Goal: Navigation & Orientation: Find specific page/section

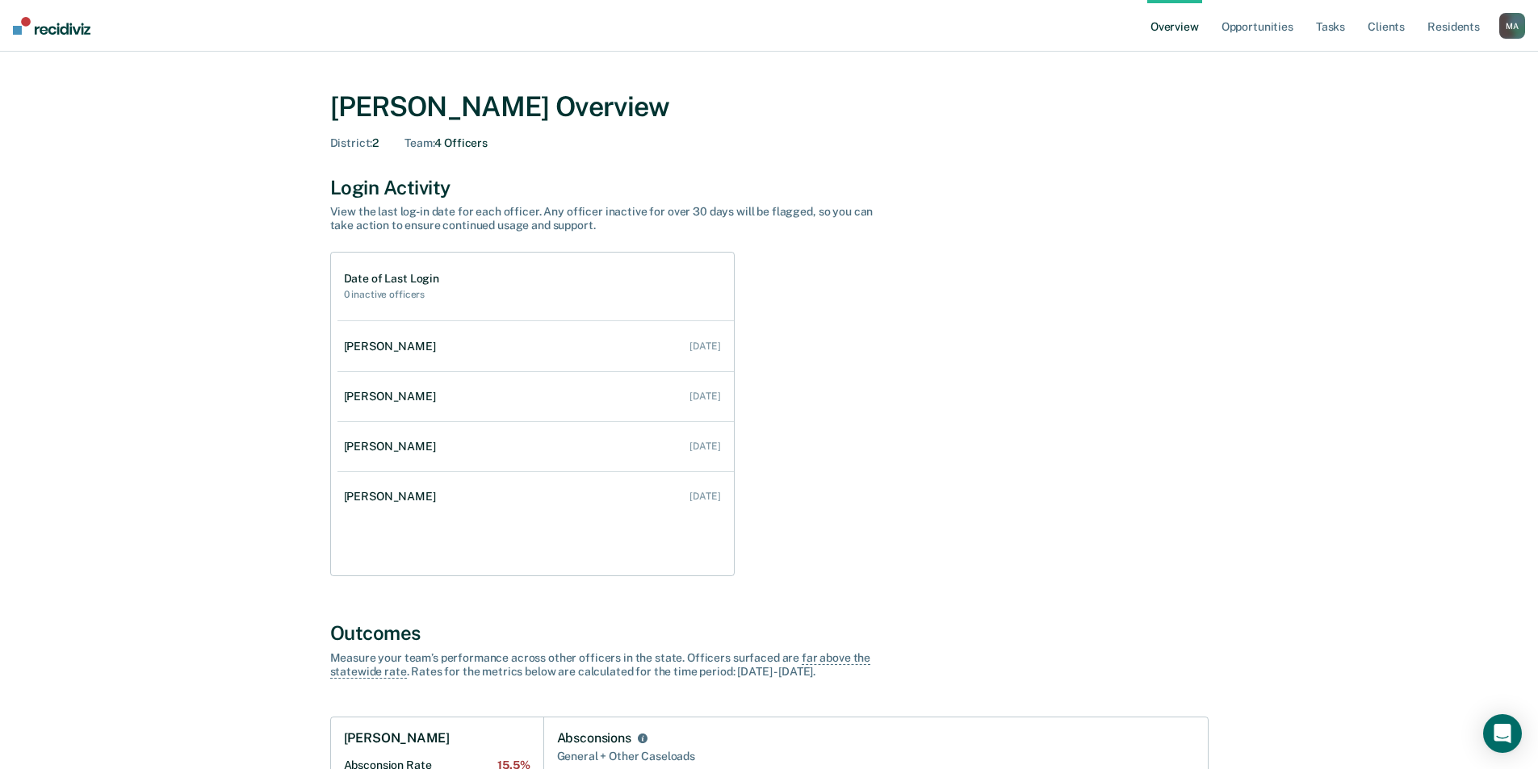
click at [1495, 27] on ul "Overview Opportunities Tasks Client s Resident s" at bounding box center [1323, 26] width 352 height 52
click at [1500, 27] on div "M A" at bounding box center [1512, 26] width 26 height 26
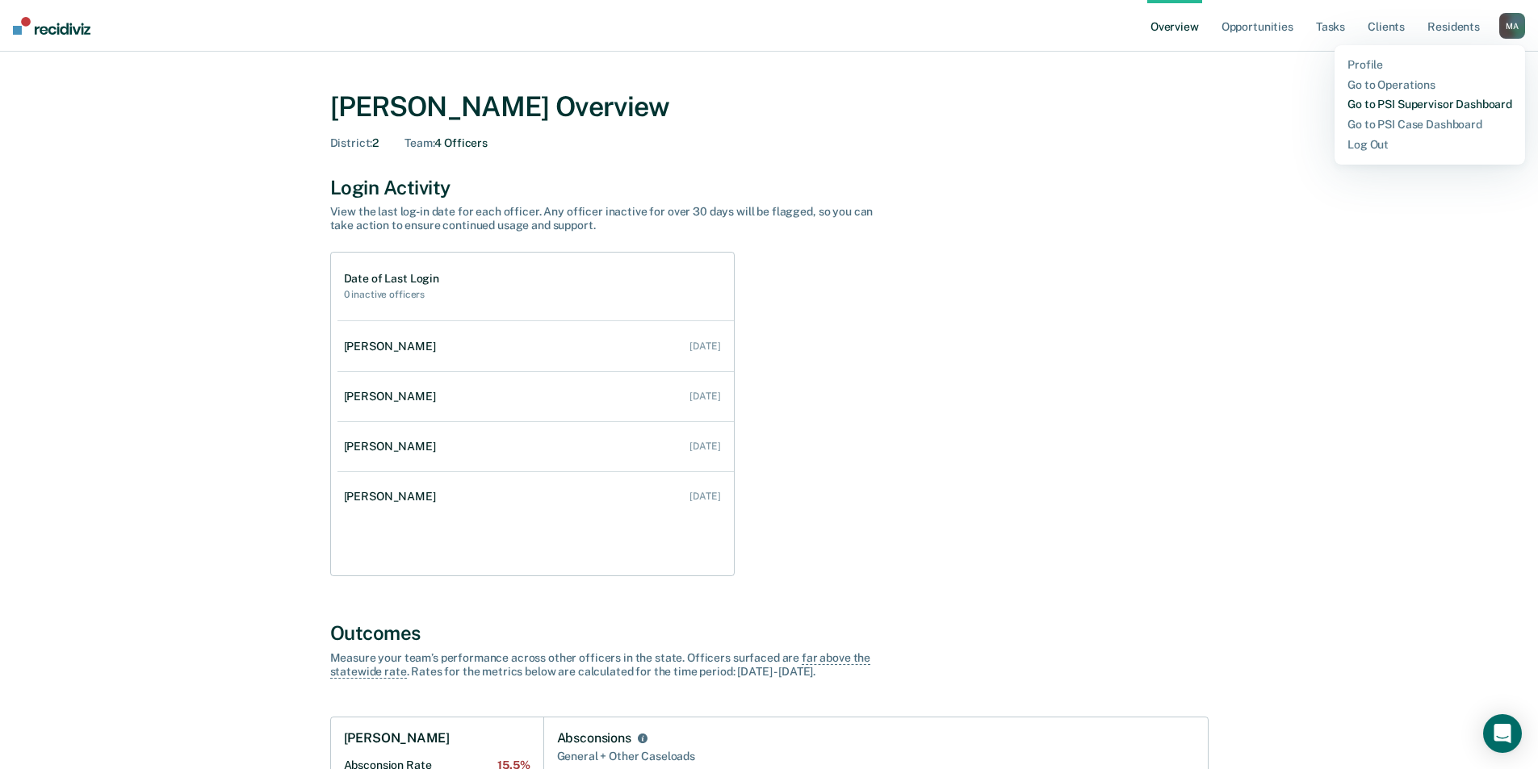
click at [1431, 103] on link "Go to PSI Supervisor Dashboard" at bounding box center [1429, 105] width 165 height 14
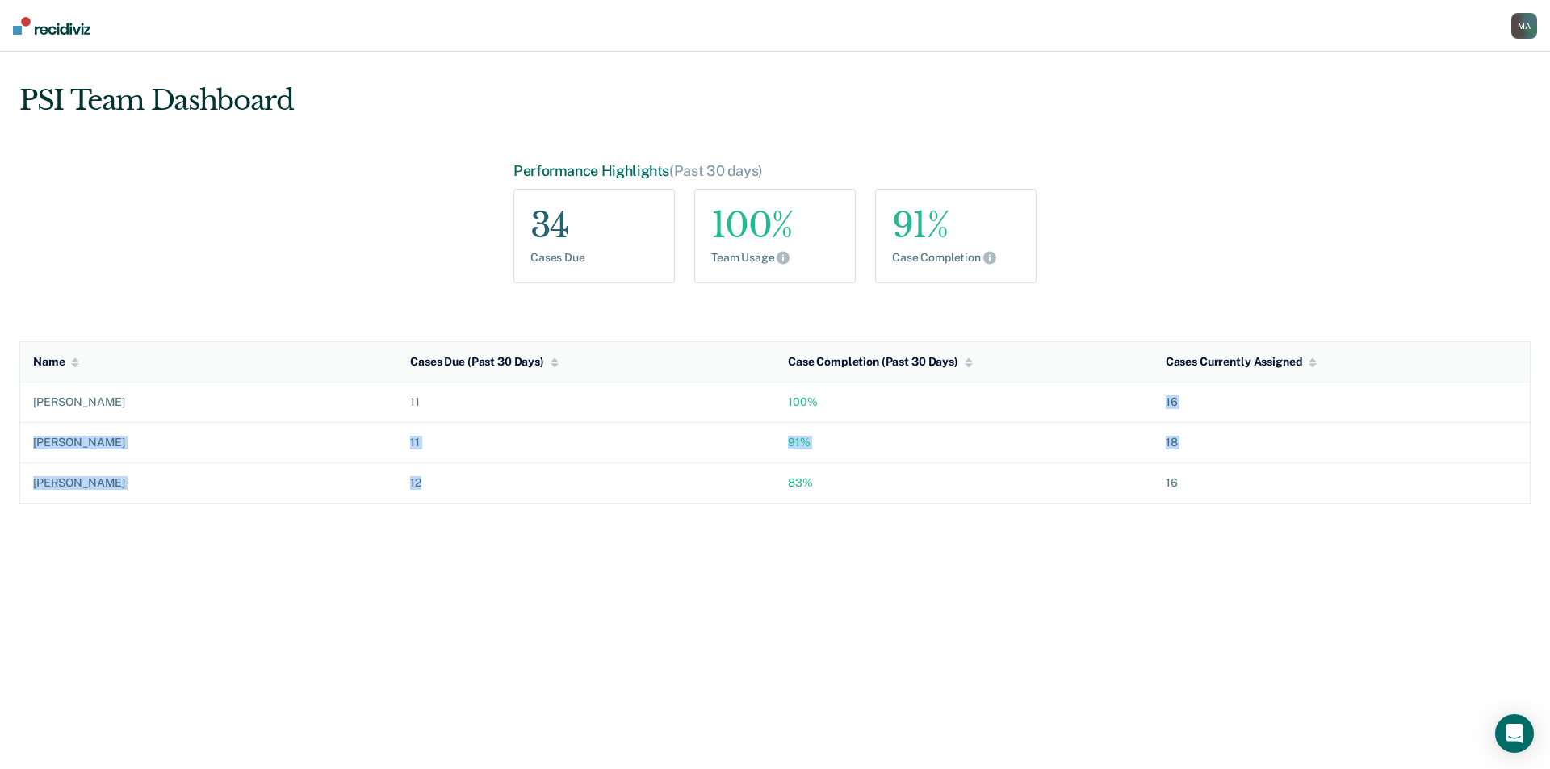
drag, startPoint x: 747, startPoint y: 491, endPoint x: 837, endPoint y: 409, distance: 121.7
click at [837, 409] on tbody "[PERSON_NAME] 11 100% 16 [PERSON_NAME] 11 91% 18 [PERSON_NAME] 12 83% 16" at bounding box center [775, 443] width 1510 height 120
click at [775, 407] on td "100%" at bounding box center [964, 403] width 378 height 40
drag, startPoint x: 770, startPoint y: 398, endPoint x: 836, endPoint y: 493, distance: 116.0
click at [836, 493] on tbody "[PERSON_NAME] 11 100% 16 [PERSON_NAME] 11 91% 18 [PERSON_NAME] 12 83% 16" at bounding box center [775, 443] width 1510 height 120
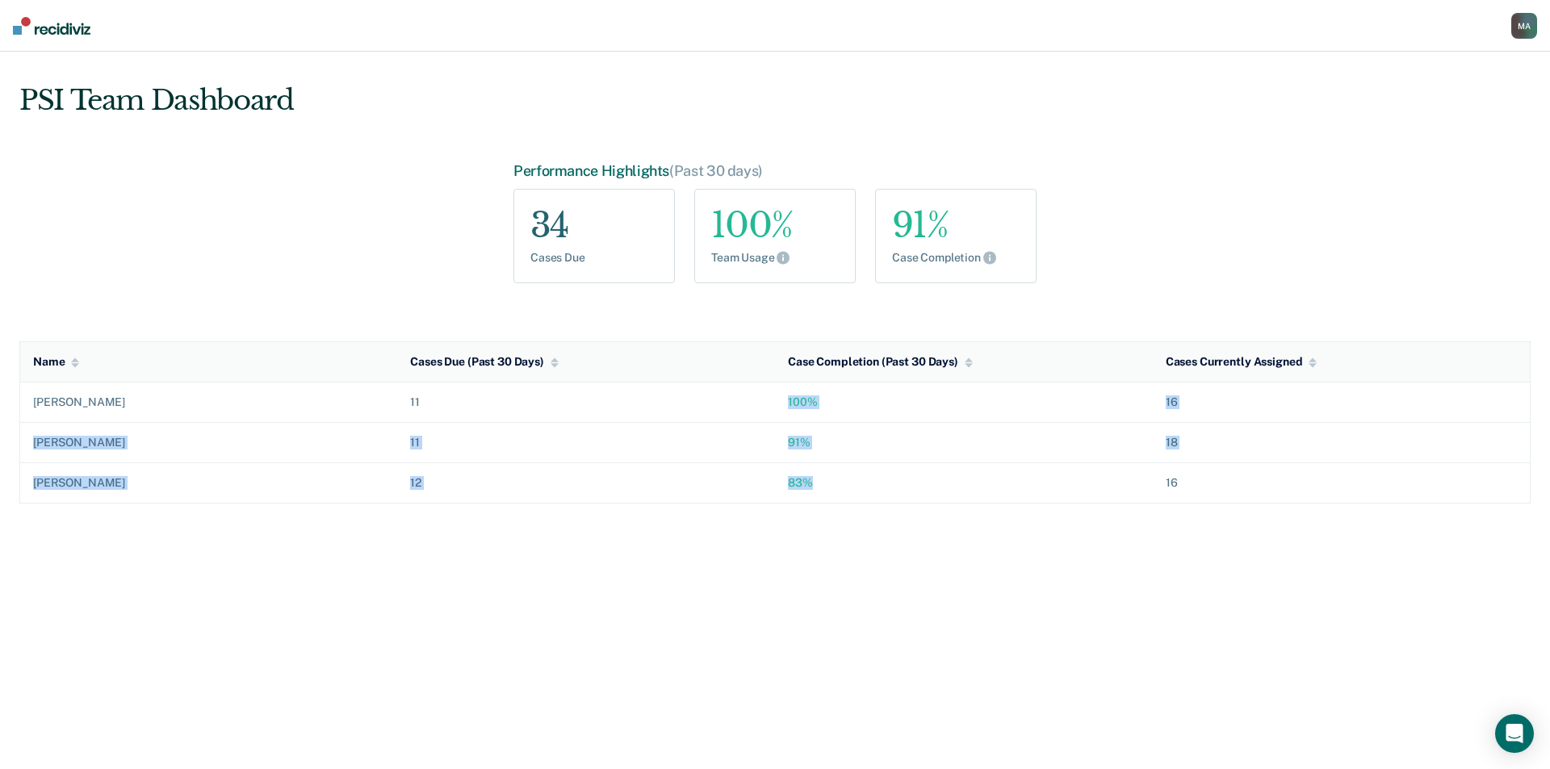
click at [808, 498] on td "83%" at bounding box center [964, 482] width 378 height 40
drag, startPoint x: 785, startPoint y: 482, endPoint x: 817, endPoint y: 481, distance: 31.5
click at [817, 481] on td "83%" at bounding box center [964, 482] width 378 height 40
drag, startPoint x: 65, startPoint y: 491, endPoint x: 821, endPoint y: 453, distance: 756.4
click at [821, 453] on tbody "[PERSON_NAME] 11 100% 16 [PERSON_NAME] 11 91% 18 [PERSON_NAME] 12 83% 16" at bounding box center [775, 443] width 1510 height 120
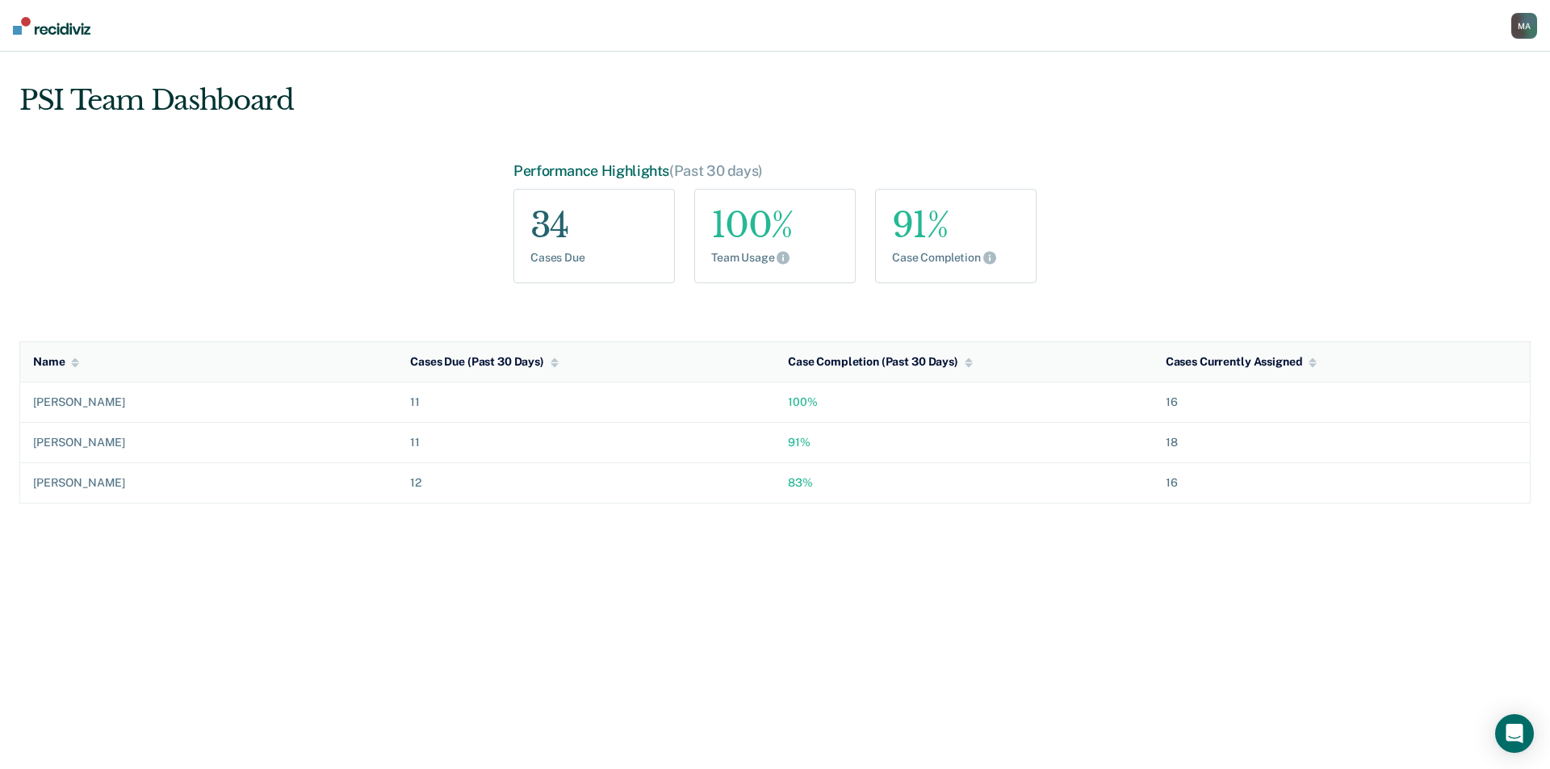
drag, startPoint x: 471, startPoint y: 413, endPoint x: 787, endPoint y: 387, distance: 317.4
click at [787, 387] on tr "[PERSON_NAME] 11 100% 16" at bounding box center [775, 403] width 1510 height 40
drag, startPoint x: 250, startPoint y: 454, endPoint x: 814, endPoint y: 434, distance: 563.7
click at [814, 434] on tr "[PERSON_NAME] 11 91% 18" at bounding box center [775, 442] width 1510 height 40
drag, startPoint x: 145, startPoint y: 482, endPoint x: 820, endPoint y: 483, distance: 674.8
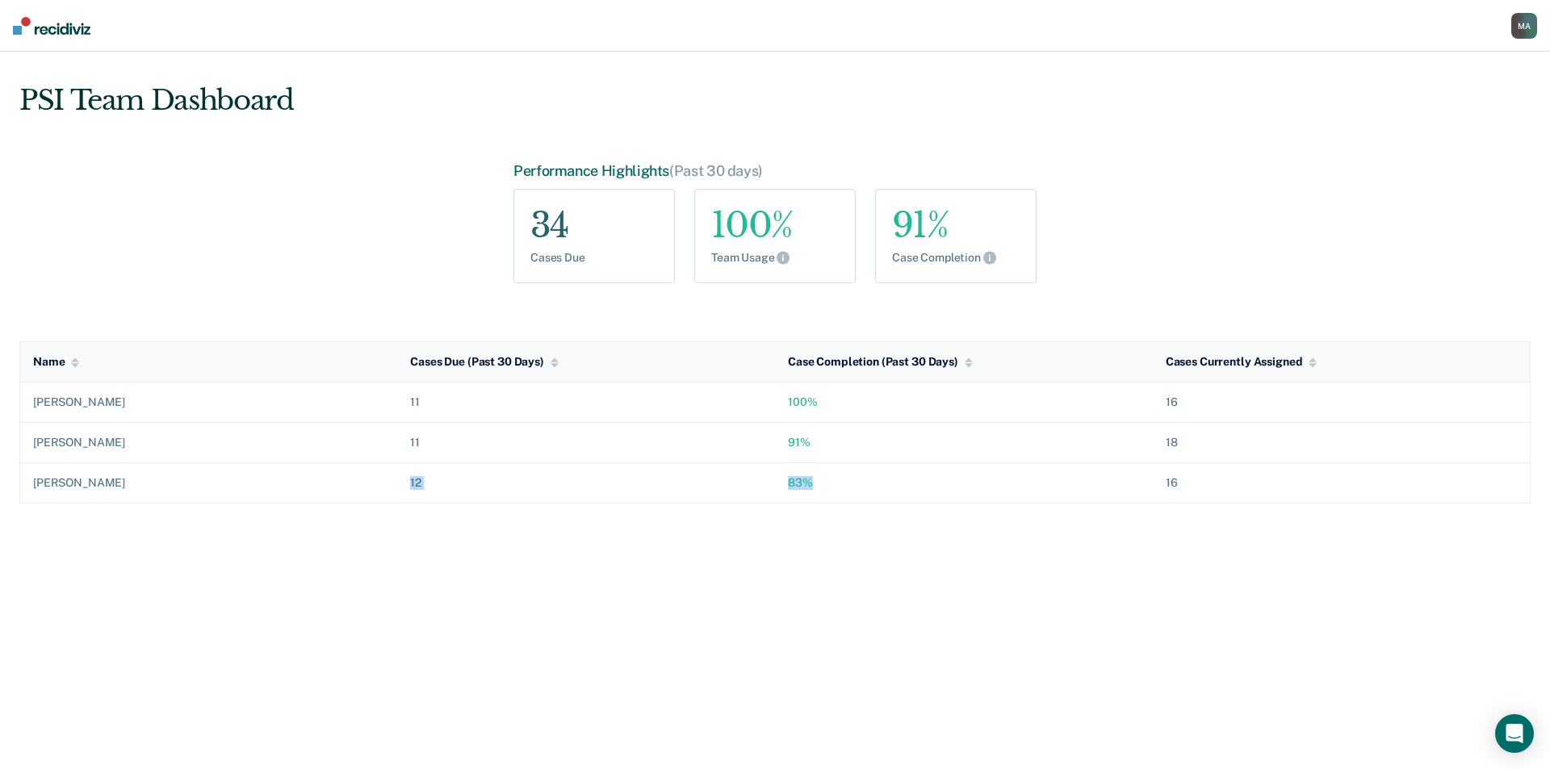
click at [820, 483] on tr "[PERSON_NAME] 12 83% 16" at bounding box center [775, 482] width 1510 height 40
click at [776, 584] on div "PSI Team Dashboard Performance Highlights (Past 30 days) 34 Cases Due 100% Team…" at bounding box center [775, 411] width 1550 height 718
click at [63, 487] on div "[PERSON_NAME]" at bounding box center [208, 483] width 351 height 14
click at [61, 483] on div "[PERSON_NAME]" at bounding box center [208, 483] width 351 height 14
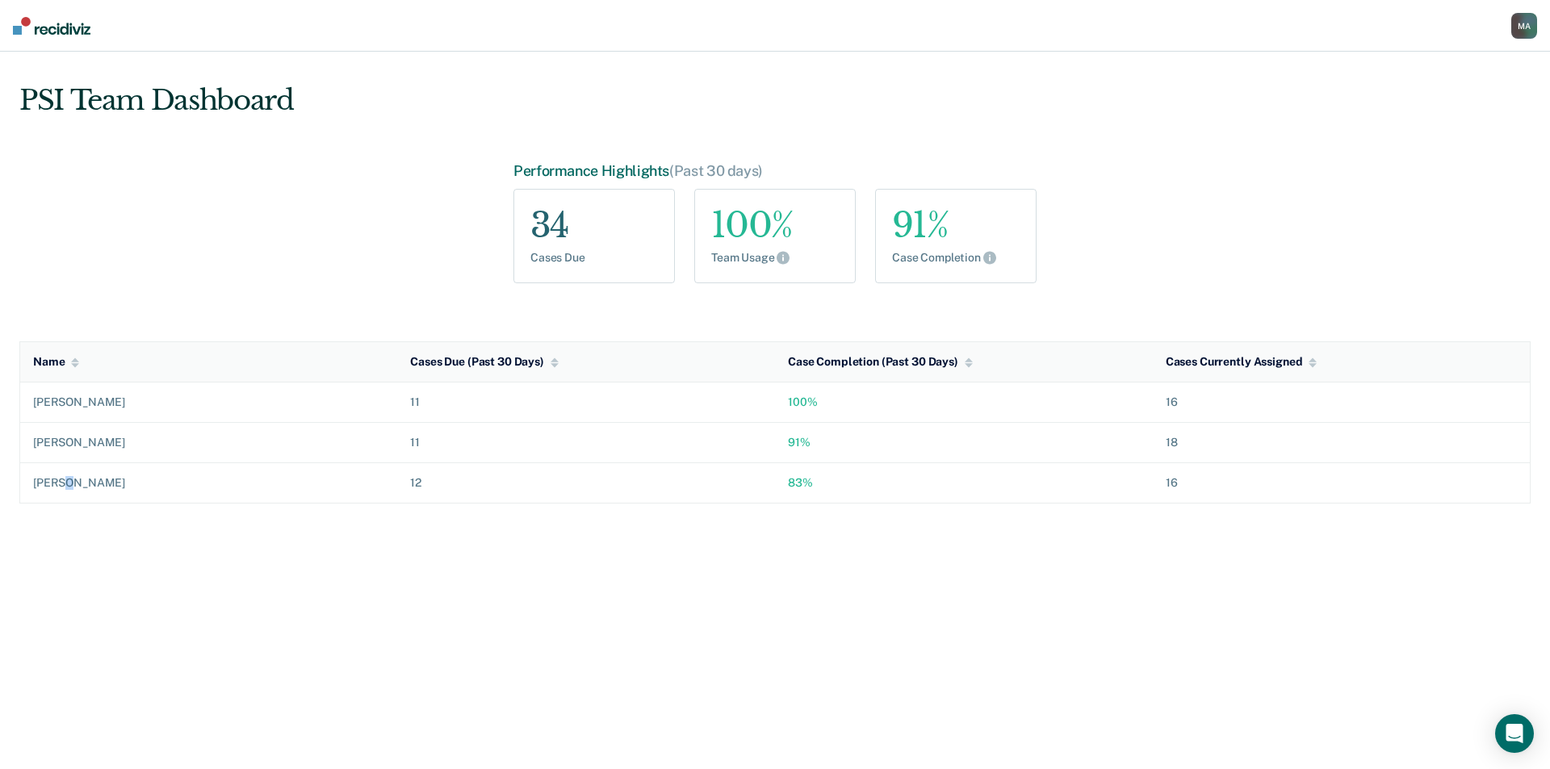
click at [1515, 25] on div "M A" at bounding box center [1524, 26] width 26 height 26
click at [1439, 119] on link "Go to PSI Case Dashboard" at bounding box center [1441, 125] width 165 height 14
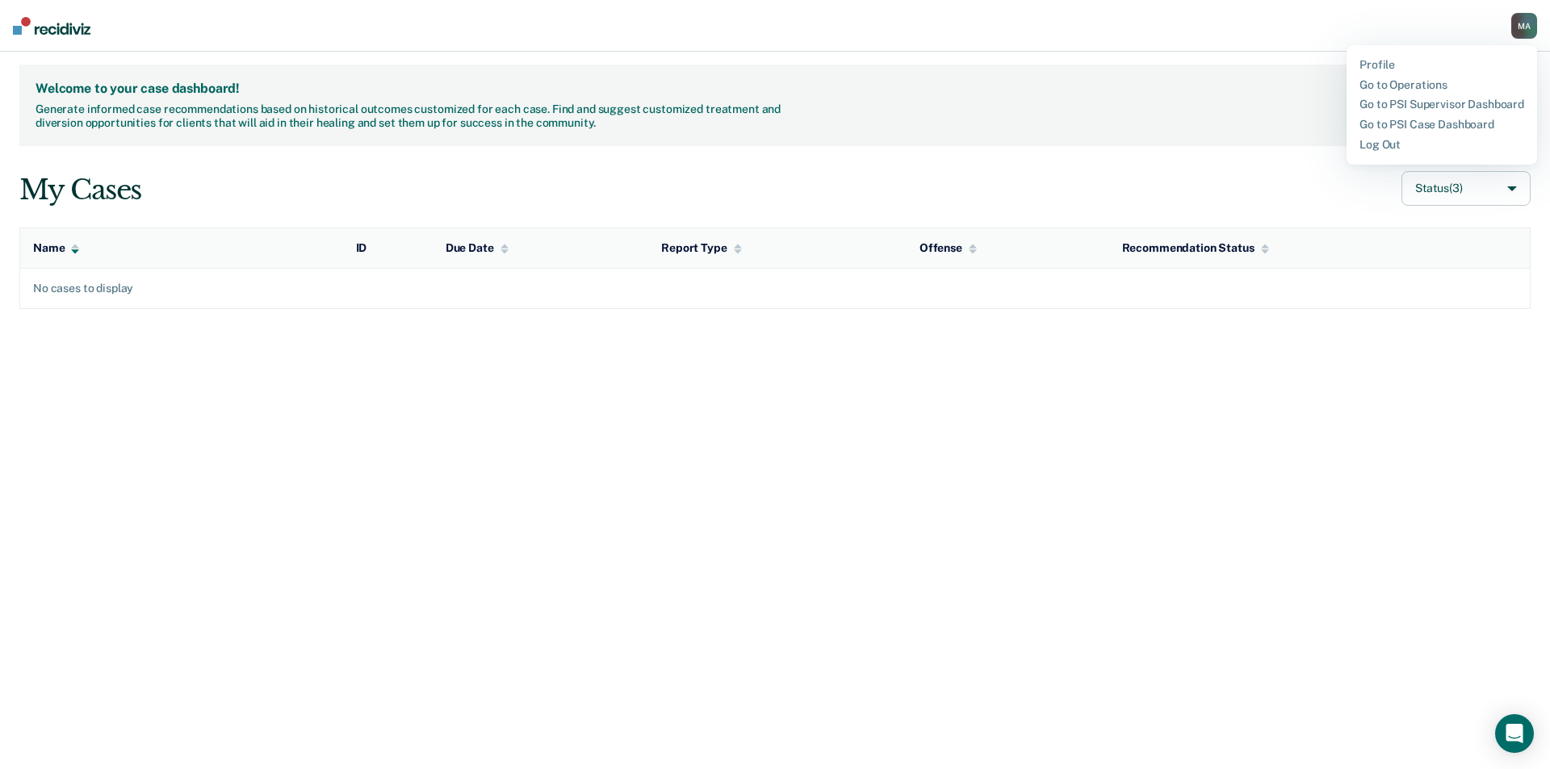
click at [54, 241] on th "Name" at bounding box center [181, 248] width 323 height 40
click at [1454, 188] on button "Status (3)" at bounding box center [1465, 188] width 129 height 35
click at [1518, 24] on div "M A" at bounding box center [1524, 26] width 26 height 26
click at [1463, 105] on link "Go to PSI Supervisor Dashboard" at bounding box center [1441, 105] width 165 height 14
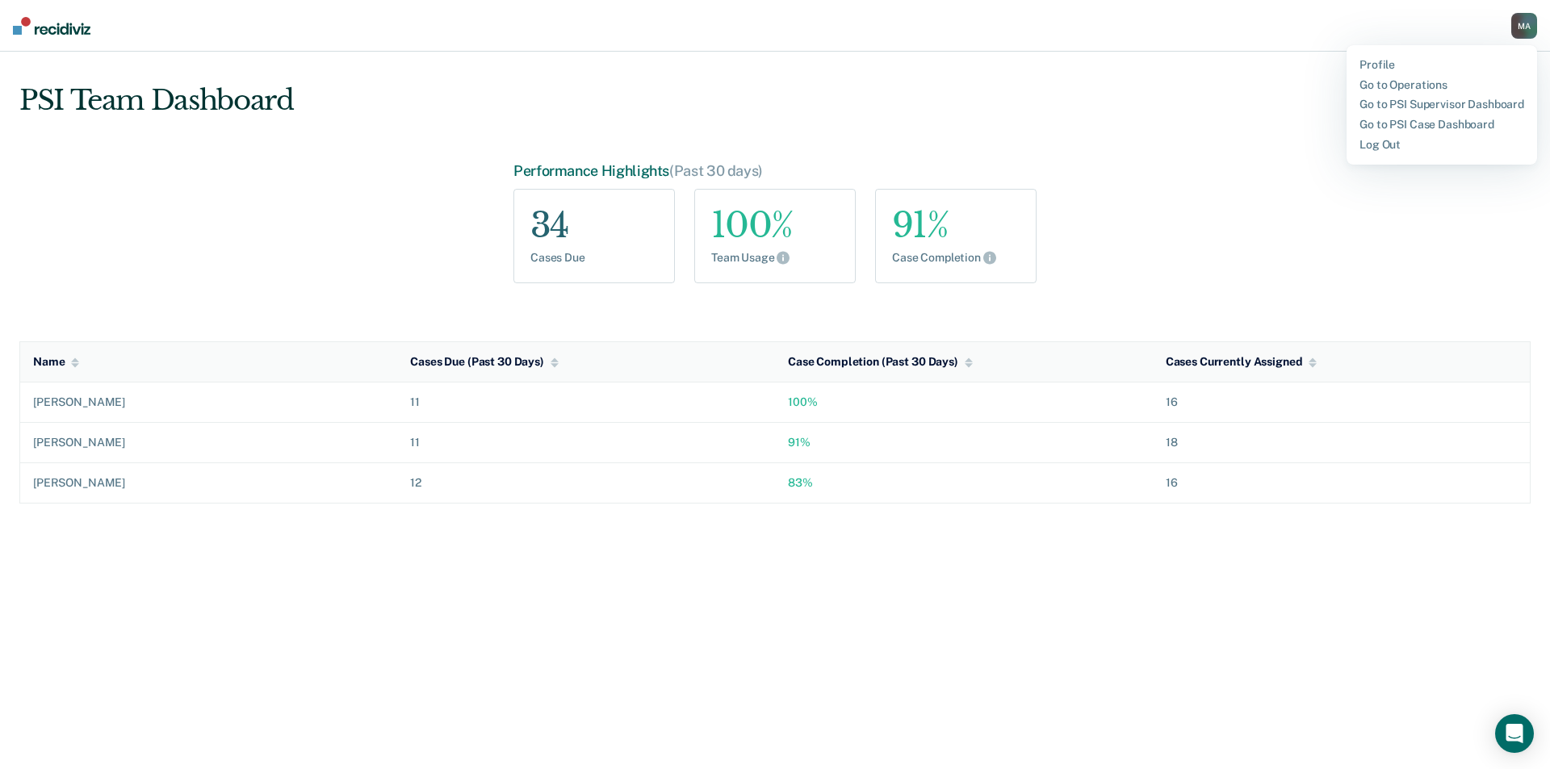
click at [626, 259] on div "Cases Due" at bounding box center [594, 258] width 128 height 14
click at [563, 228] on div "34" at bounding box center [594, 225] width 128 height 39
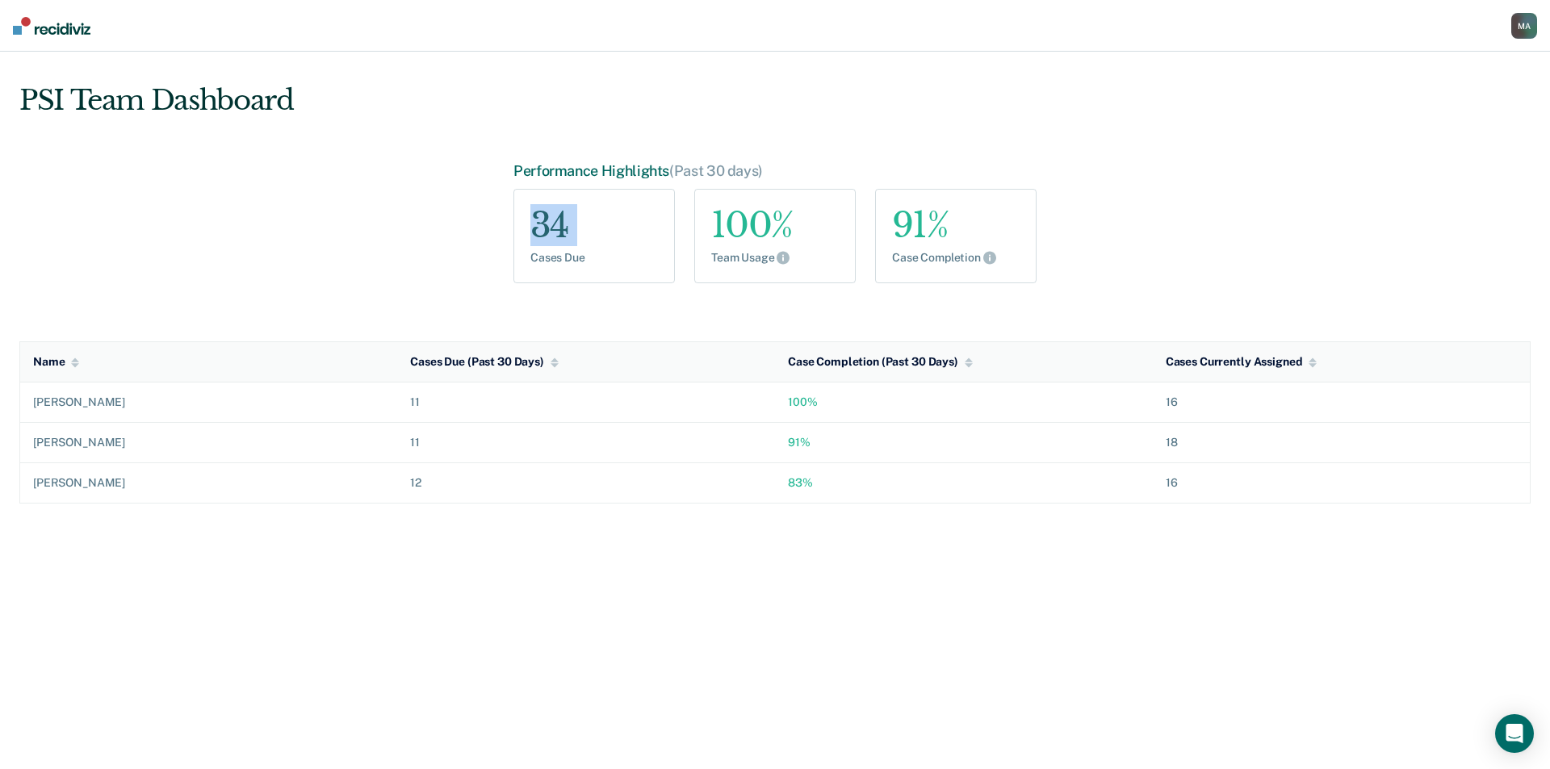
click at [563, 228] on div "34" at bounding box center [594, 225] width 128 height 39
click at [107, 103] on div "PSI Team Dashboard" at bounding box center [156, 100] width 274 height 33
click at [86, 395] on td "[PERSON_NAME]" at bounding box center [209, 403] width 378 height 40
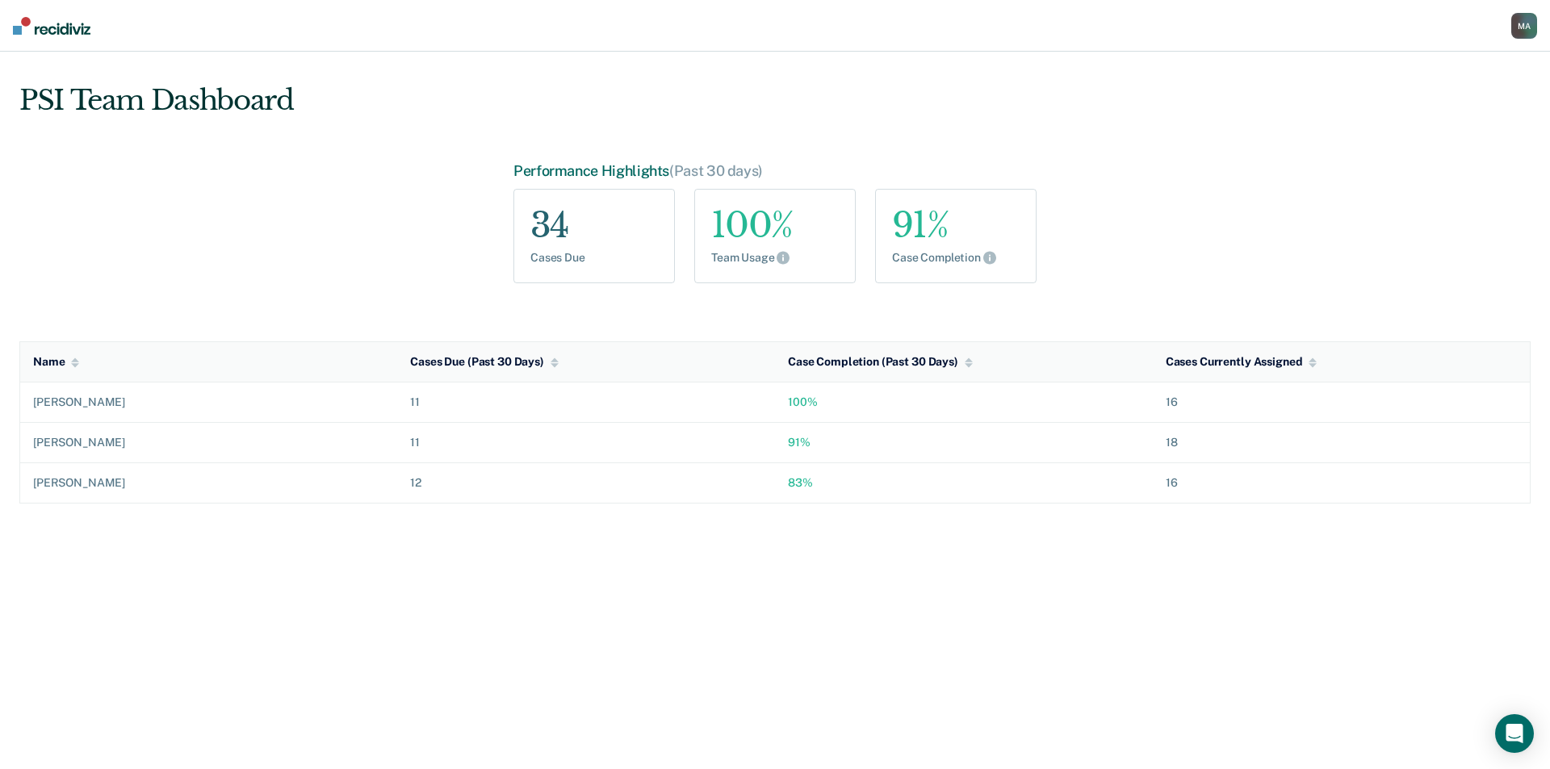
click at [69, 461] on td "[PERSON_NAME]" at bounding box center [209, 442] width 378 height 40
click at [69, 458] on td "[PERSON_NAME]" at bounding box center [209, 442] width 378 height 40
drag, startPoint x: 1524, startPoint y: 26, endPoint x: 1513, endPoint y: 26, distance: 11.3
click at [1523, 26] on div "M A" at bounding box center [1524, 26] width 26 height 26
click at [792, 404] on div "100%" at bounding box center [964, 402] width 352 height 14
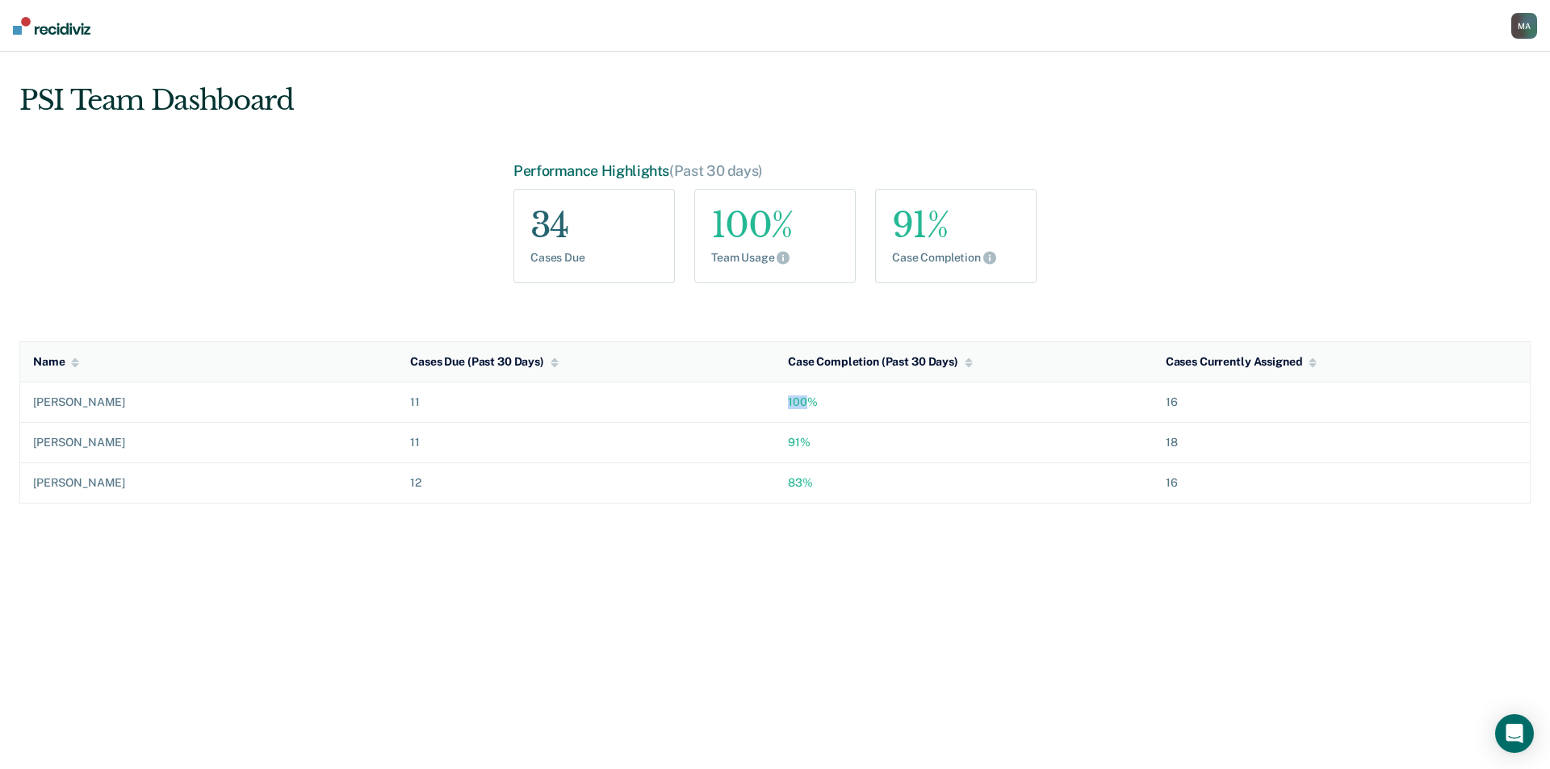
click at [793, 404] on div "100%" at bounding box center [964, 402] width 352 height 14
click at [789, 429] on td "91%" at bounding box center [964, 442] width 378 height 40
click at [1521, 27] on div "M A" at bounding box center [1524, 26] width 26 height 26
click at [1460, 128] on link "Go to PSI Case Dashboard" at bounding box center [1441, 125] width 165 height 14
